Goal: Task Accomplishment & Management: Manage account settings

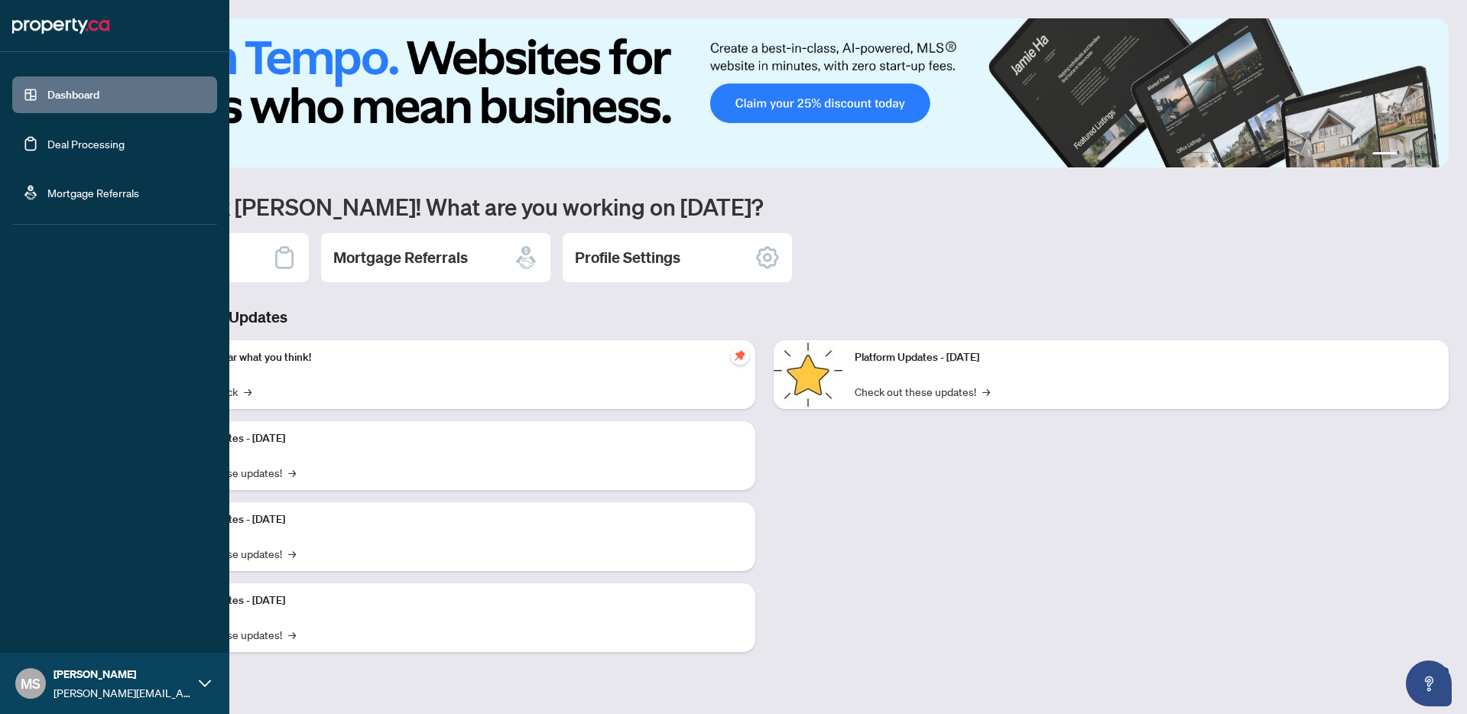
click at [47, 138] on link "Deal Processing" at bounding box center [85, 144] width 77 height 14
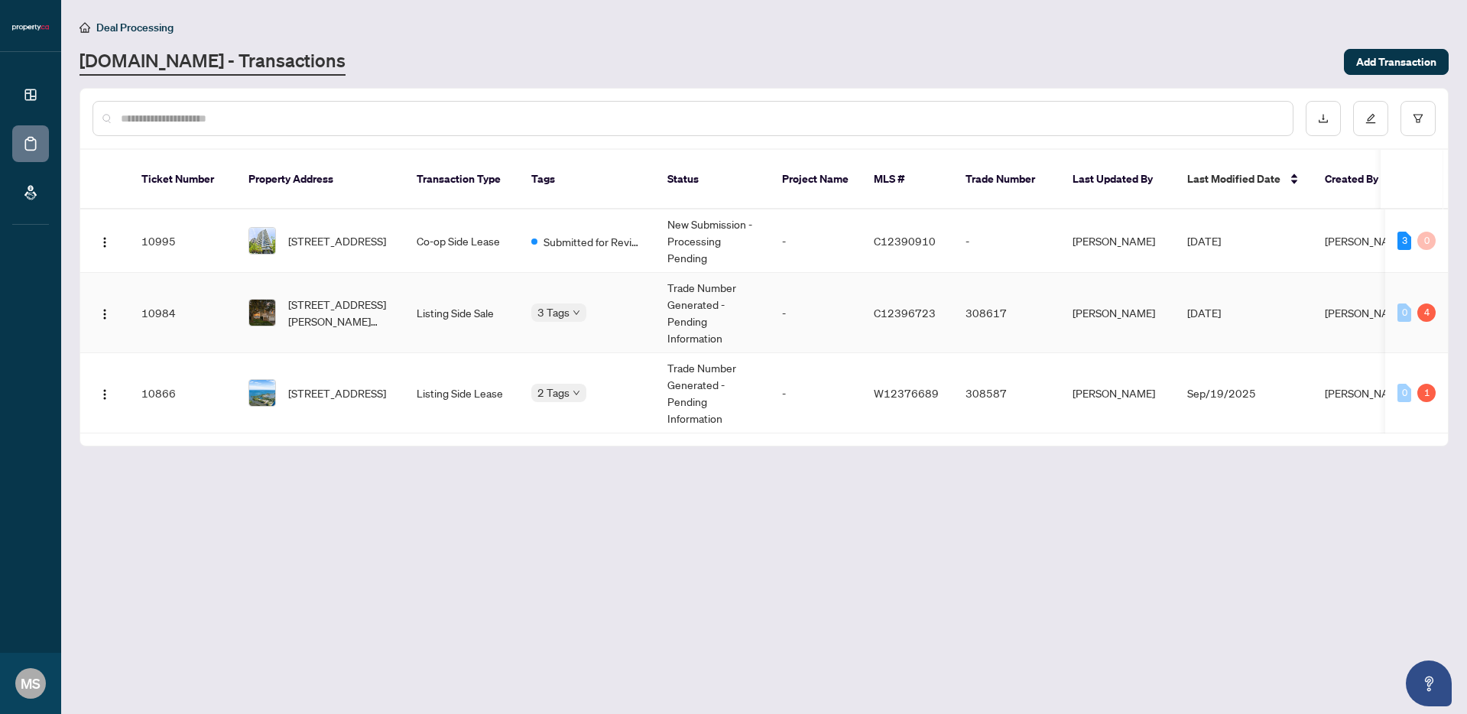
click at [502, 323] on td "Listing Side Sale" at bounding box center [461, 313] width 115 height 80
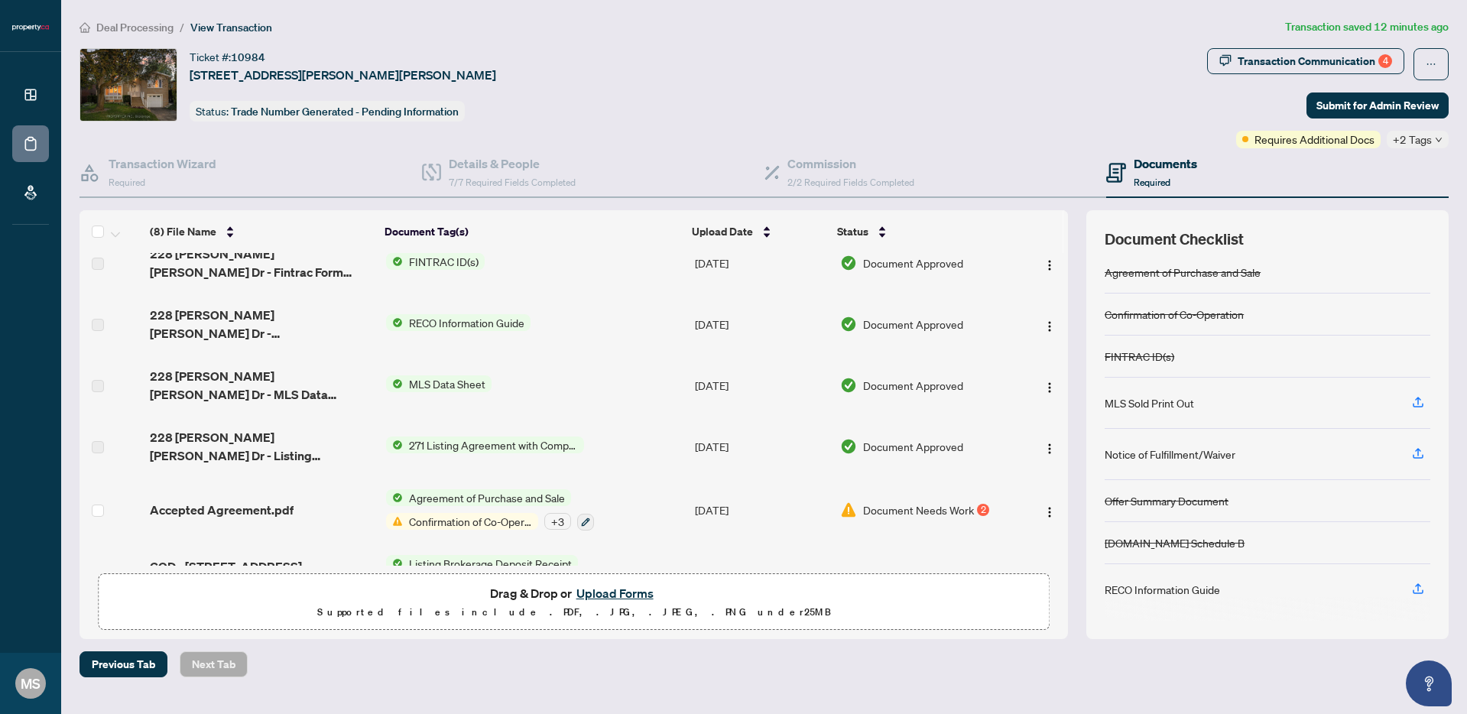
scroll to position [180, 0]
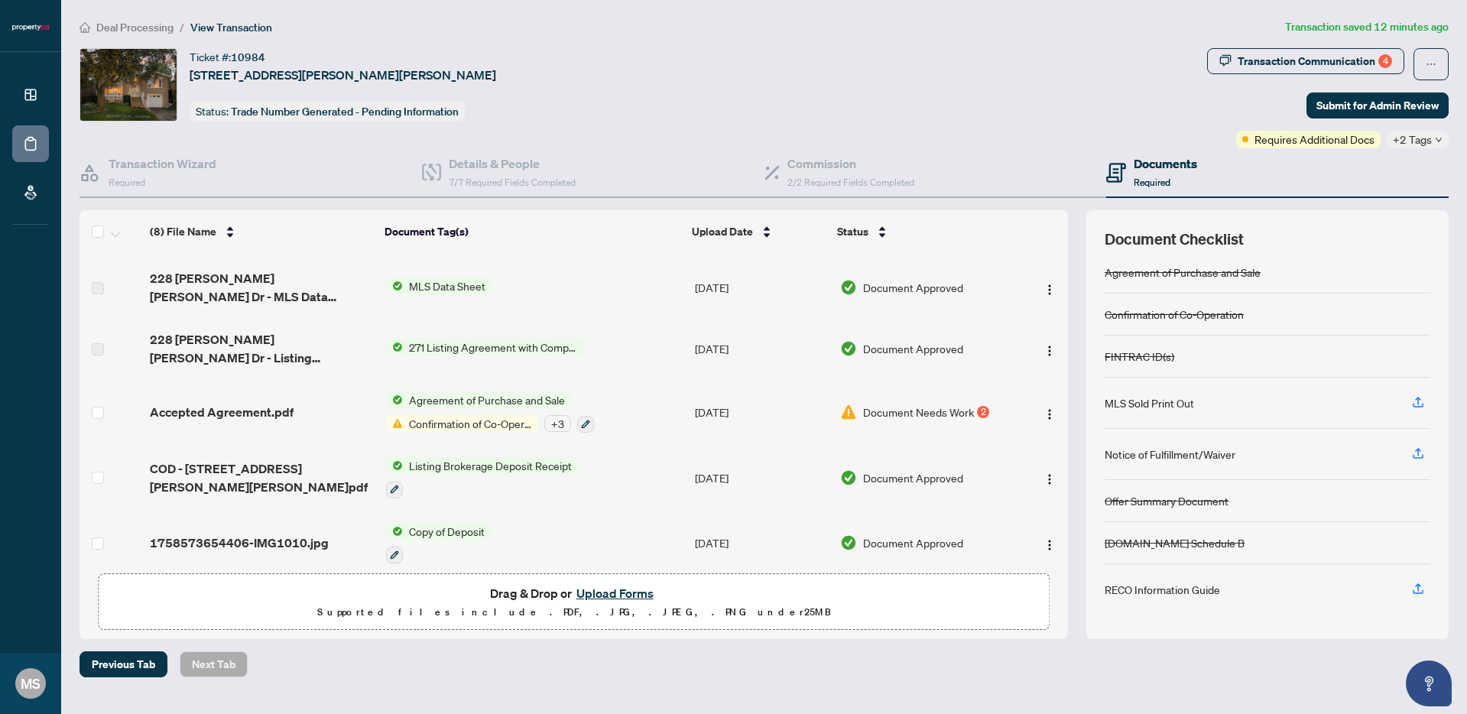
click at [489, 415] on span "Confirmation of Co-Operation" at bounding box center [470, 423] width 135 height 17
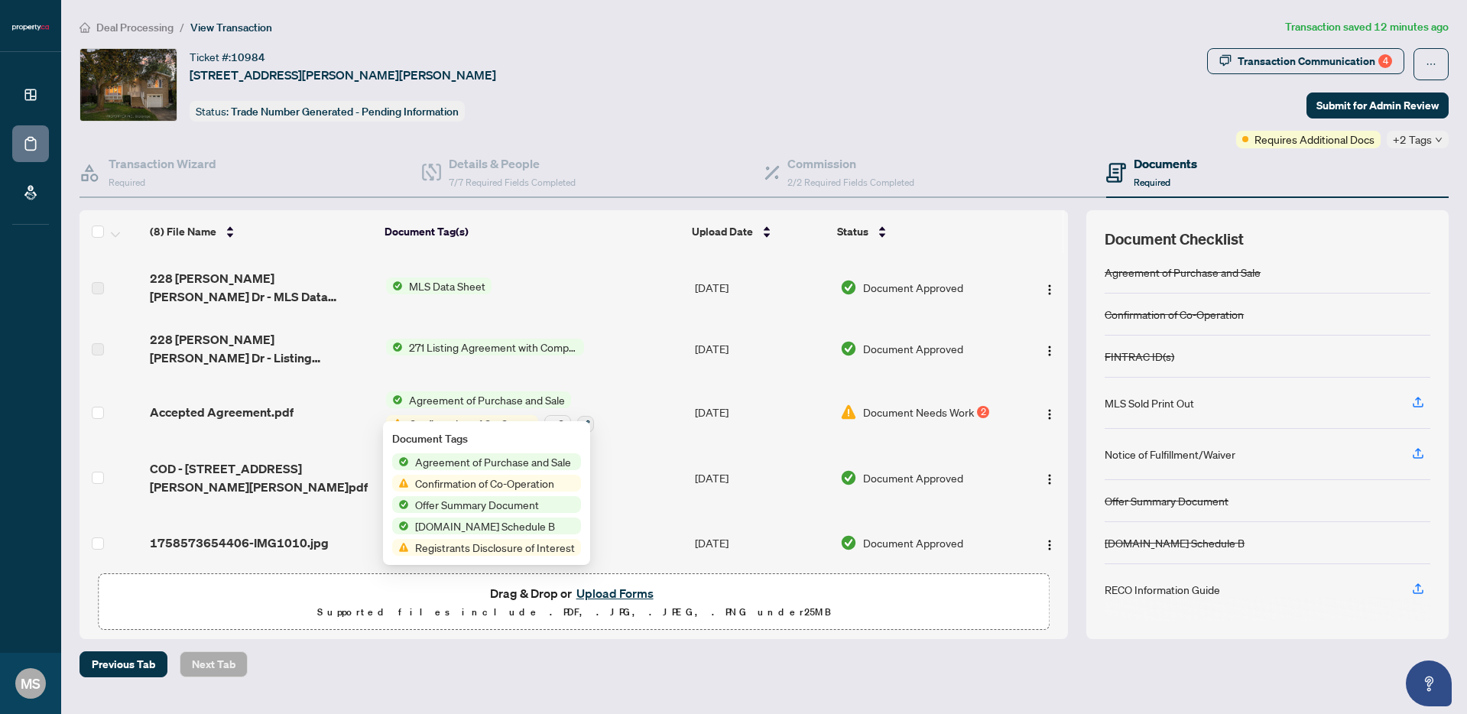
click at [531, 486] on span "Confirmation of Co-Operation" at bounding box center [484, 483] width 151 height 17
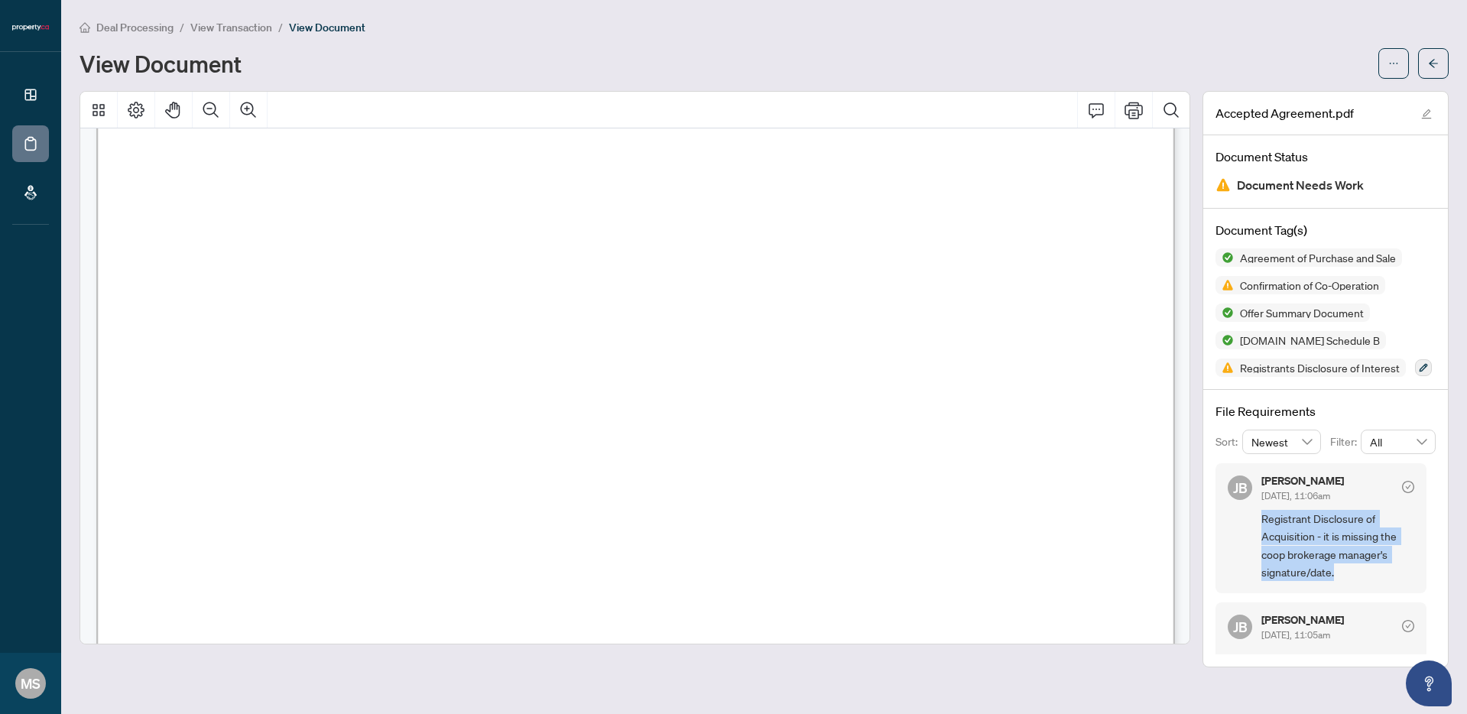
drag, startPoint x: 1345, startPoint y: 601, endPoint x: 1249, endPoint y: 544, distance: 111.1
click at [1249, 544] on div "[PERSON_NAME] [DATE], 11:06am Registrant Disclosure of Acquisition - it is miss…" at bounding box center [1321, 528] width 211 height 131
copy span "Registrant Disclosure of Acquisition - it is missing the coop brokerage manager…"
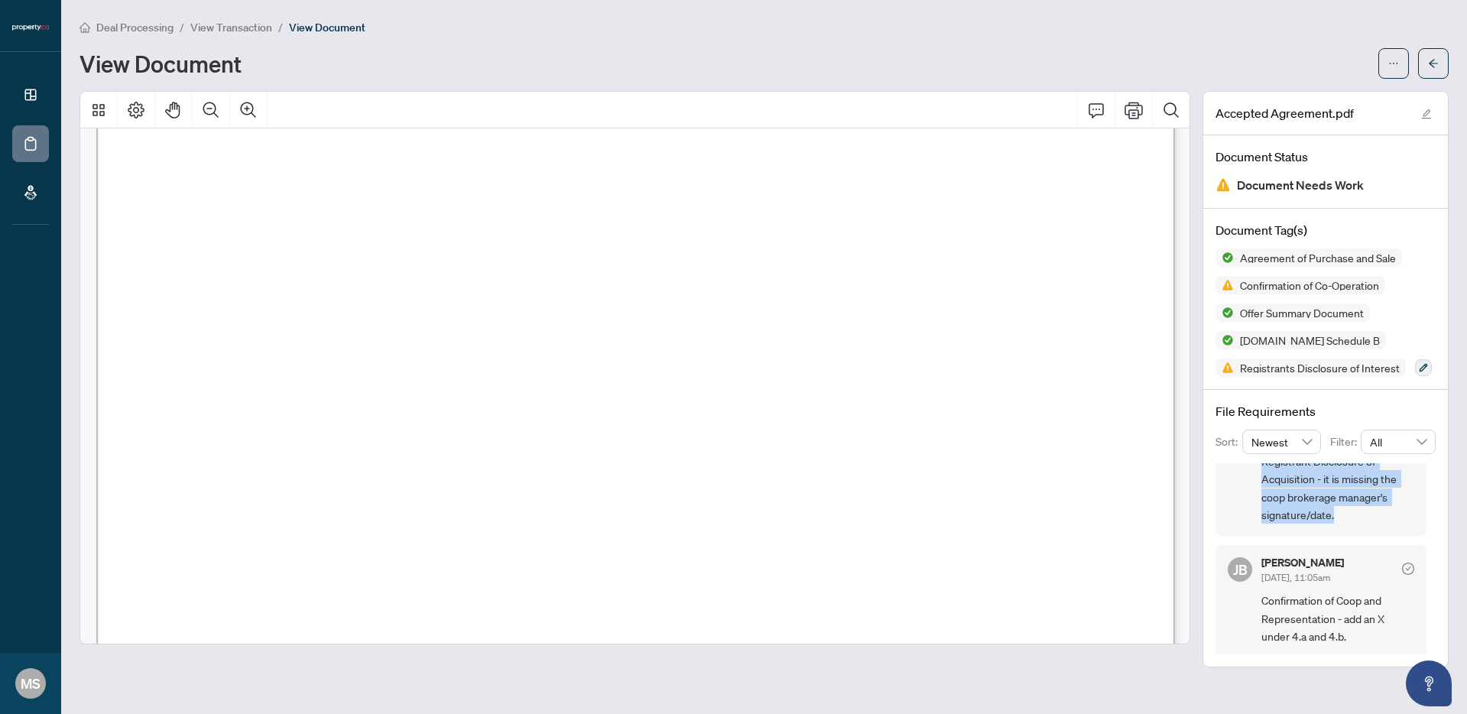
scroll to position [60, 0]
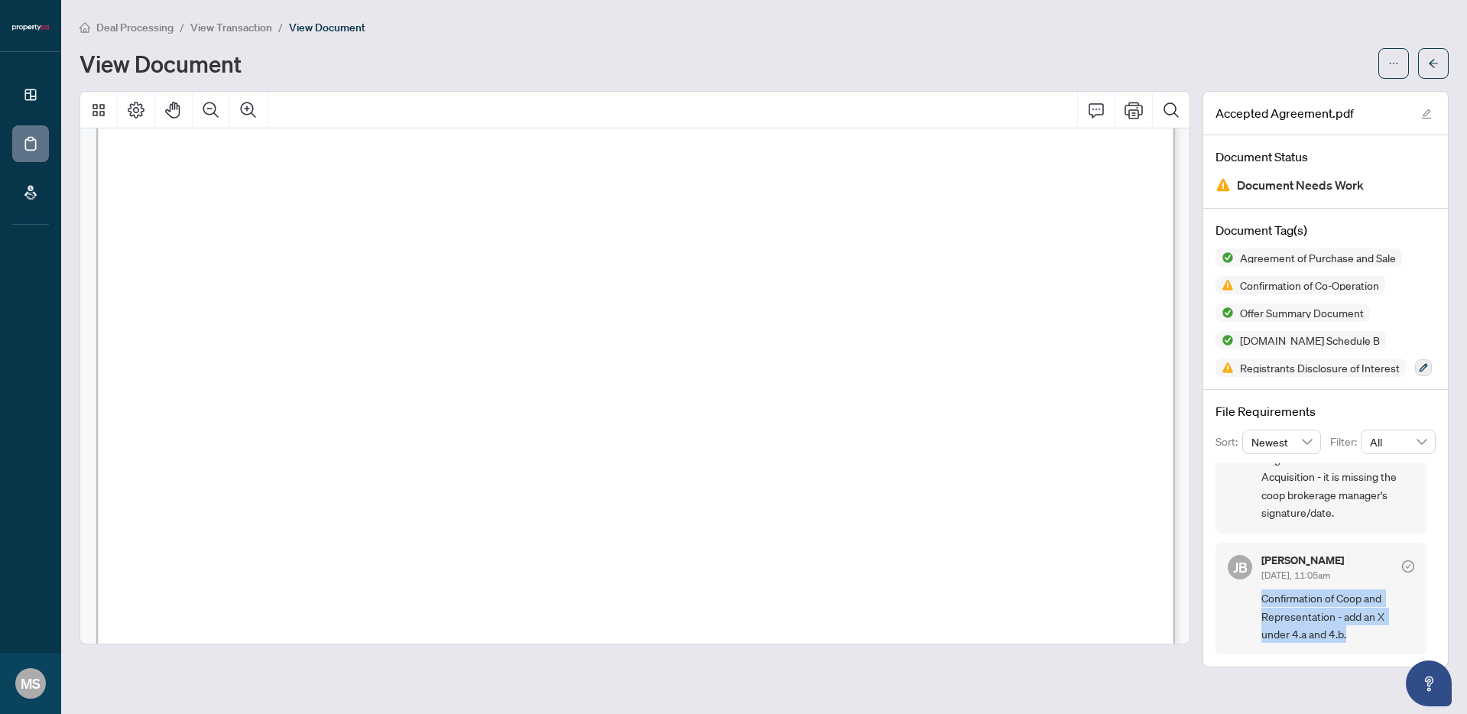
drag, startPoint x: 1300, startPoint y: 656, endPoint x: 1255, endPoint y: 620, distance: 57.1
click at [1255, 620] on div "[PERSON_NAME] [DATE], 11:05am Confirmation of Coop and Representation - add an …" at bounding box center [1321, 599] width 211 height 112
copy span "Confirmation of Coop and Representation - add an X under 4.a and 4.b."
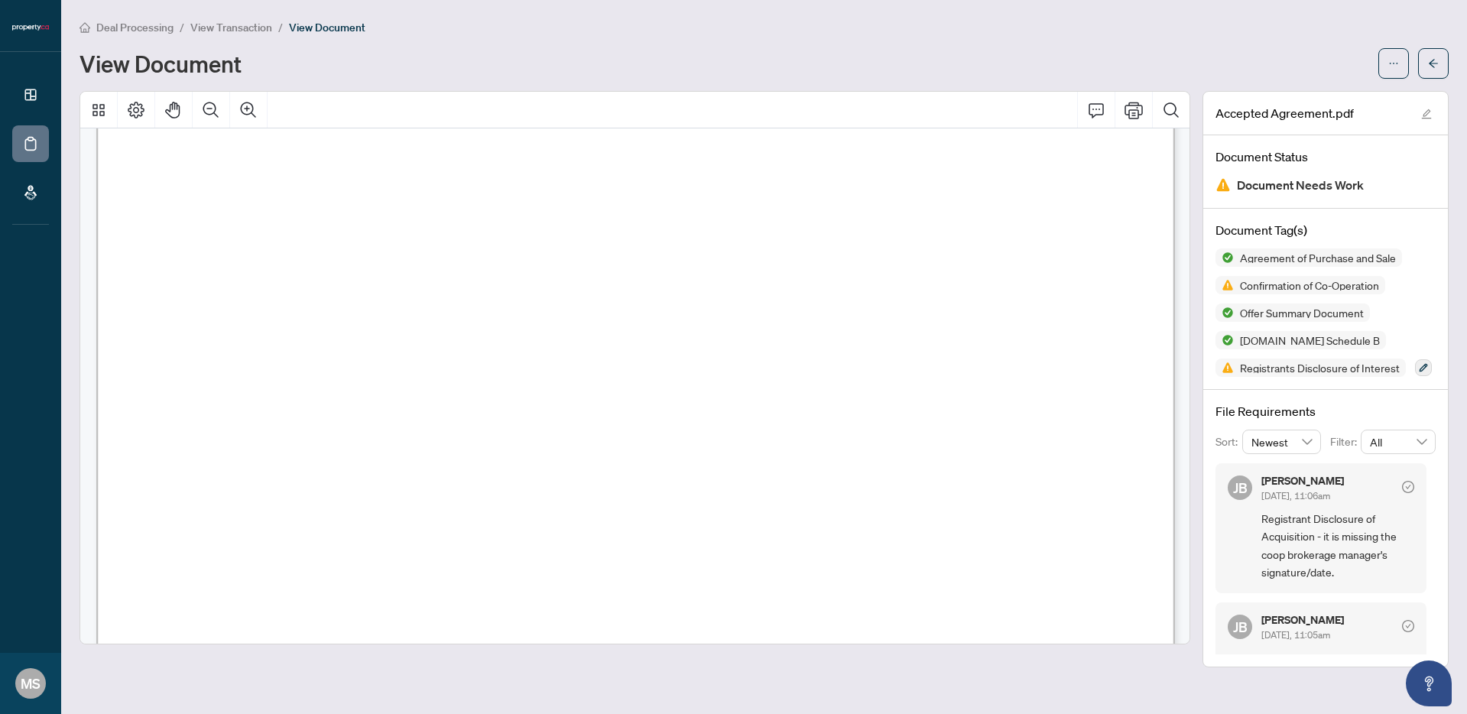
click at [219, 25] on span "View Transaction" at bounding box center [231, 28] width 82 height 14
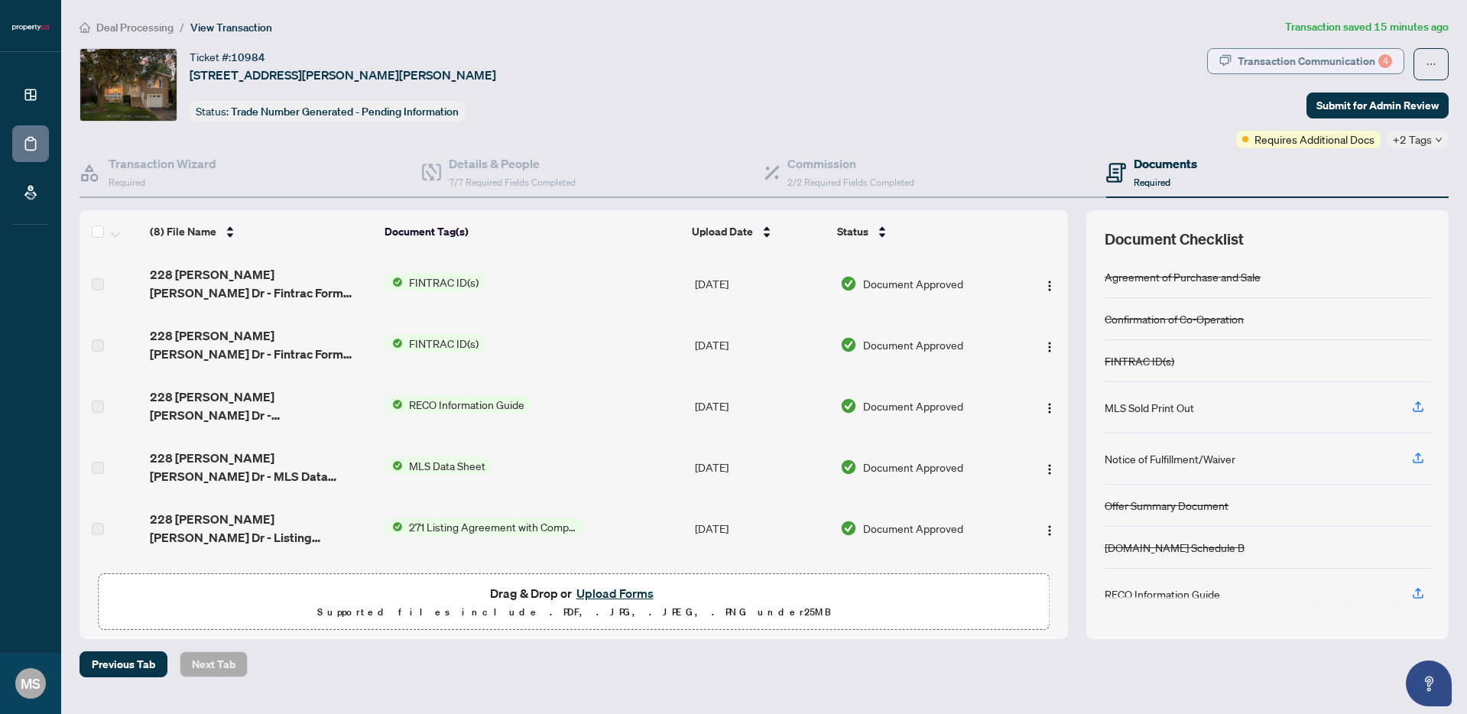
click at [1323, 59] on div "Transaction Communication 4" at bounding box center [1315, 61] width 154 height 24
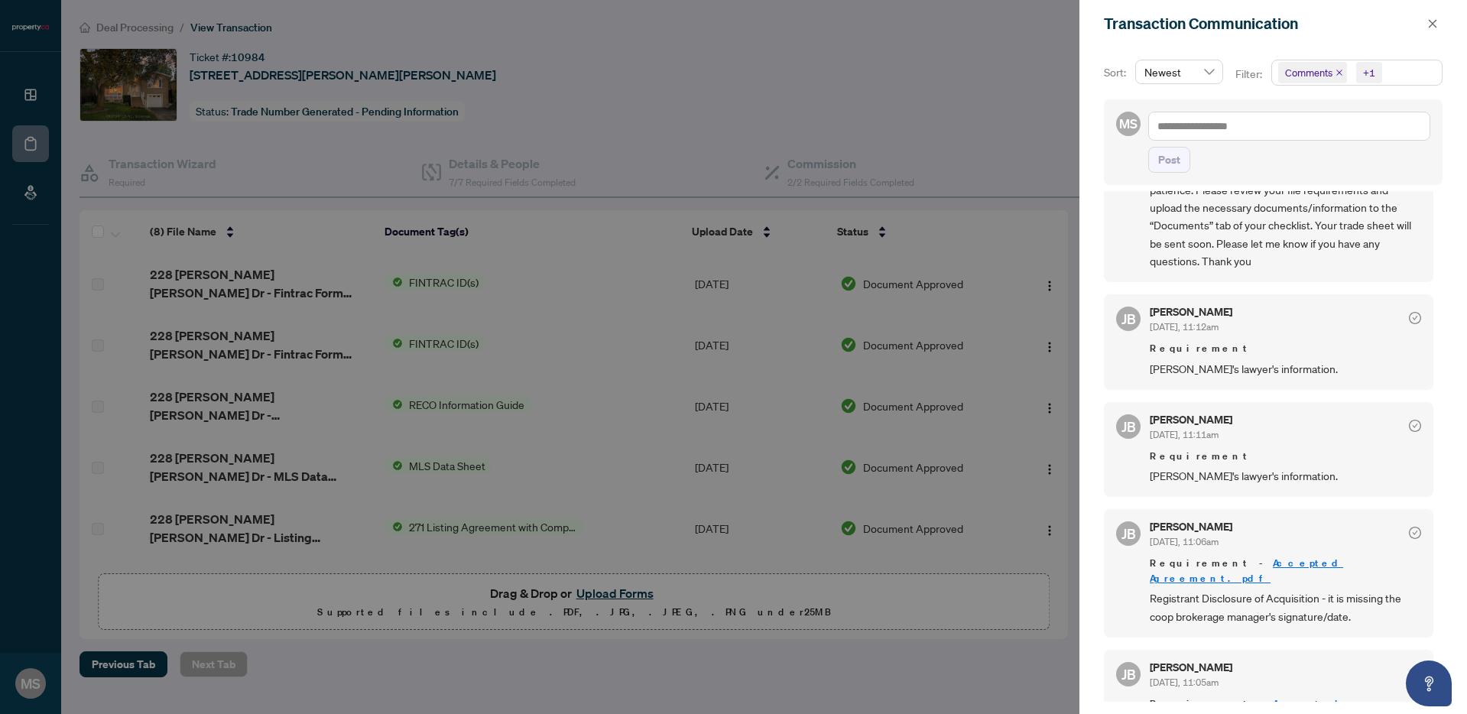
scroll to position [162, 0]
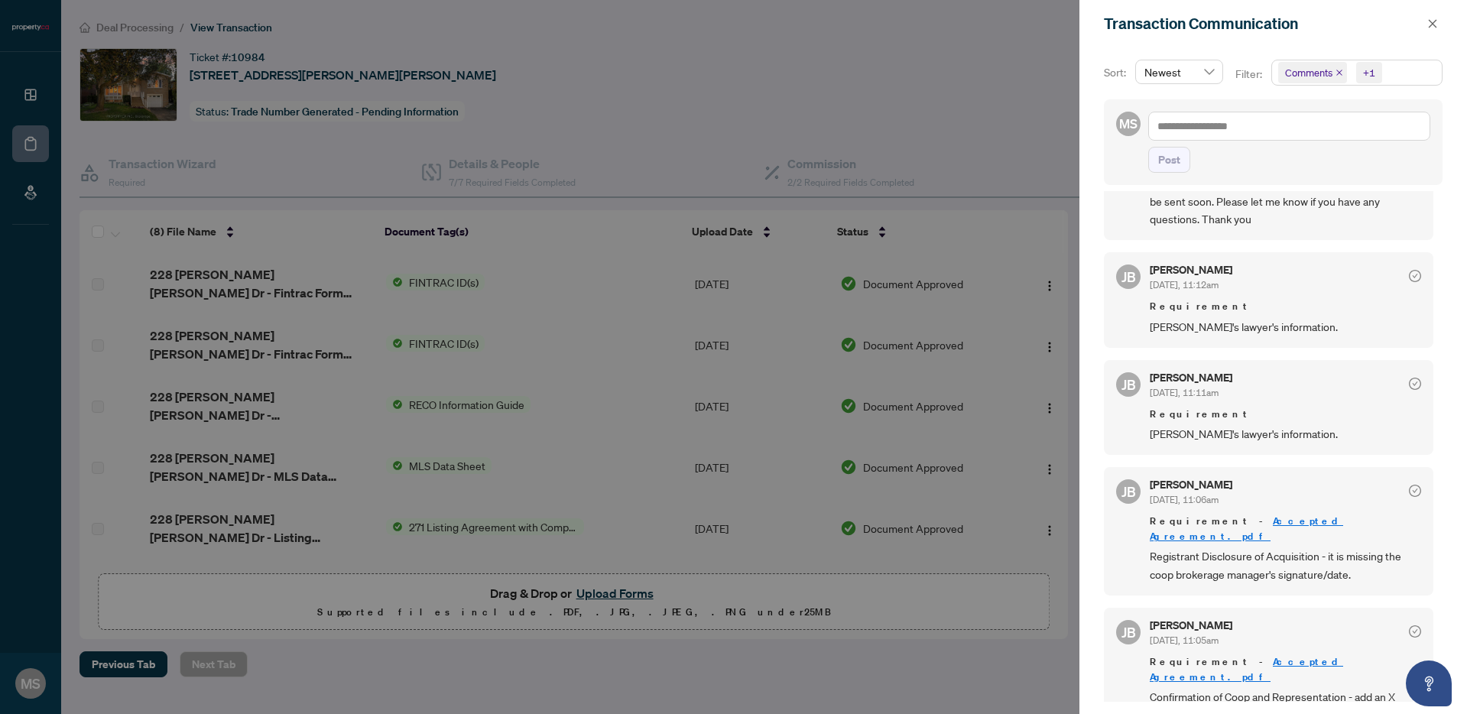
click at [733, 103] on div at bounding box center [733, 357] width 1467 height 714
